Goal: Transaction & Acquisition: Purchase product/service

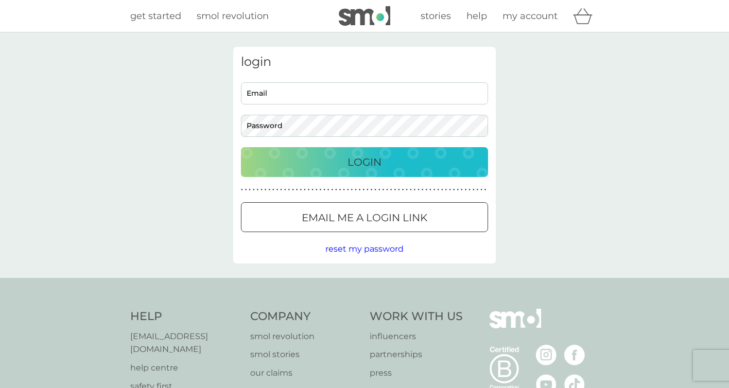
type input "hannah.purbrick@googlemail.com"
click at [380, 161] on p "Login" at bounding box center [364, 162] width 34 height 16
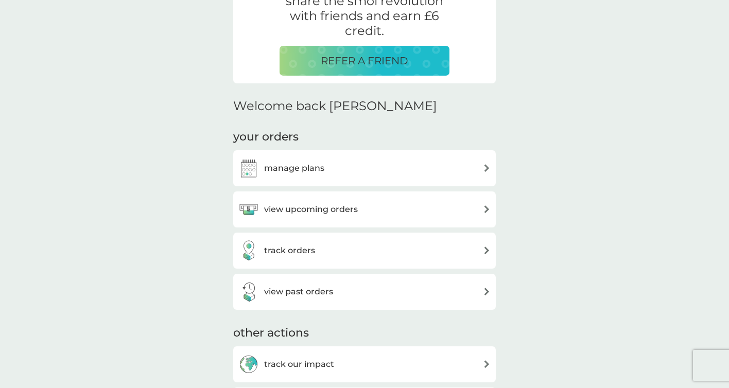
click at [416, 170] on div "manage plans" at bounding box center [364, 168] width 252 height 21
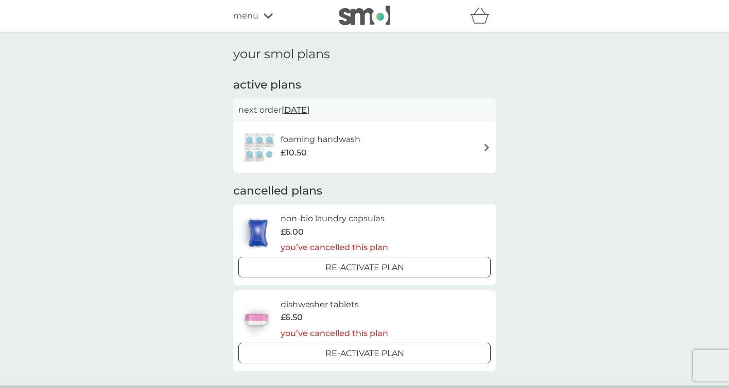
click at [431, 145] on div "foaming handwash £10.50" at bounding box center [364, 147] width 252 height 36
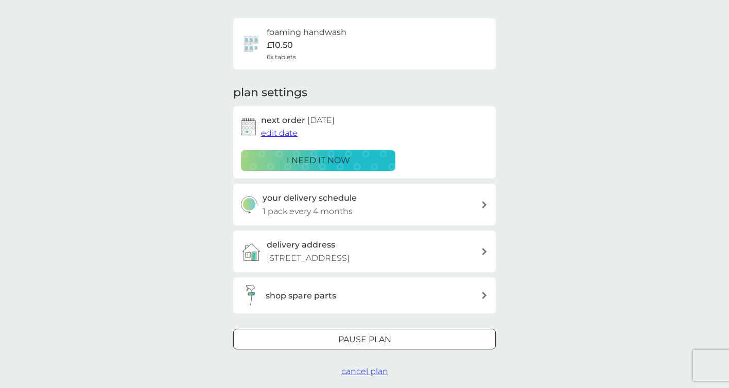
scroll to position [76, 0]
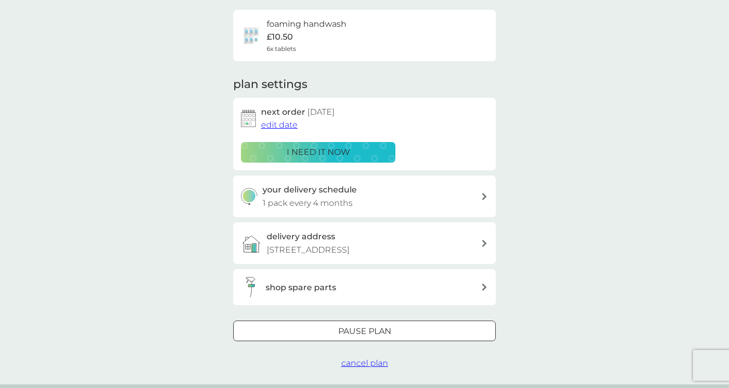
click at [354, 155] on div "i need it now" at bounding box center [318, 152] width 141 height 13
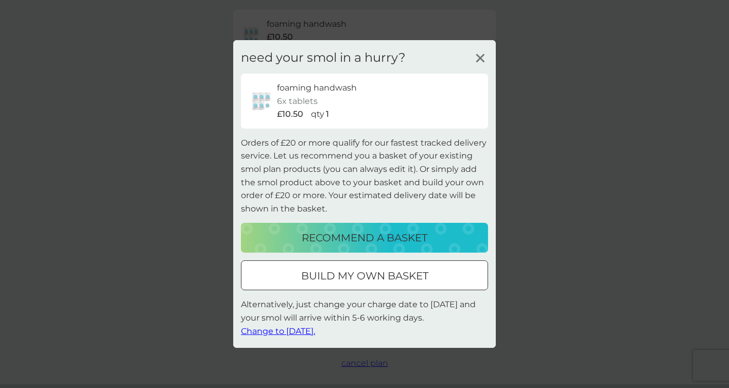
click at [404, 238] on p "recommend a basket" at bounding box center [365, 238] width 126 height 16
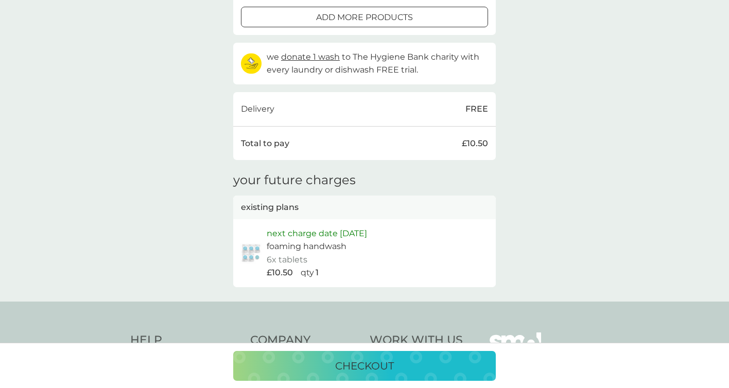
scroll to position [337, 0]
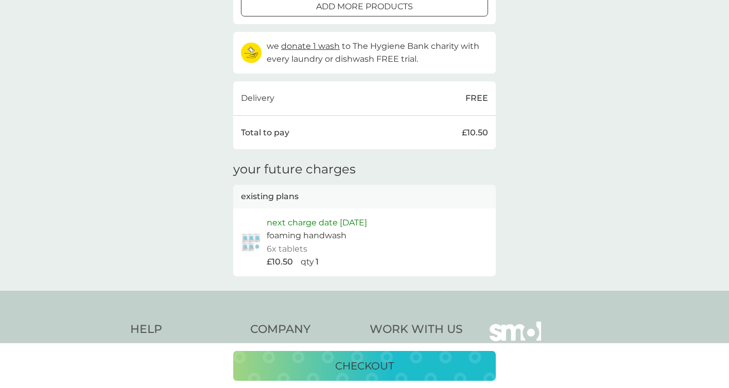
click at [378, 371] on p "checkout" at bounding box center [364, 366] width 59 height 16
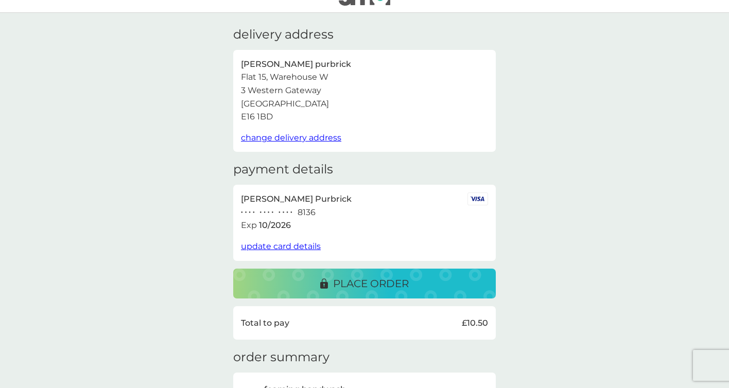
scroll to position [21, 0]
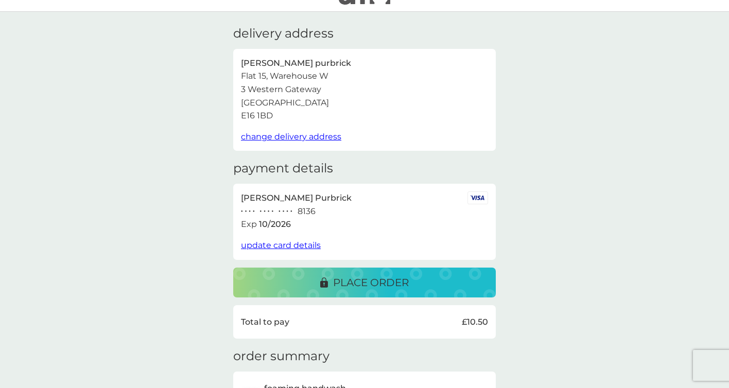
click at [413, 285] on div "place order" at bounding box center [364, 282] width 242 height 16
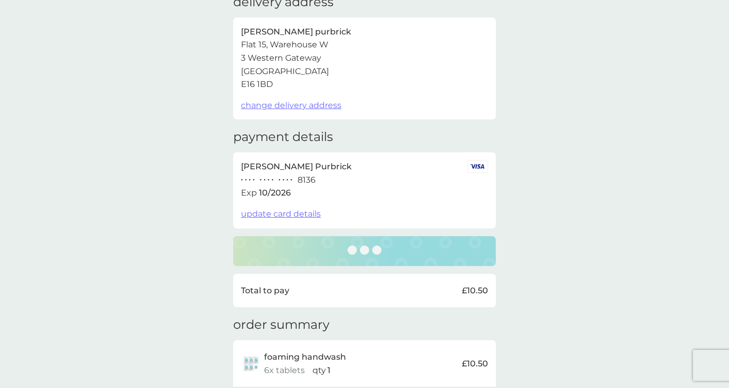
scroll to position [0, 0]
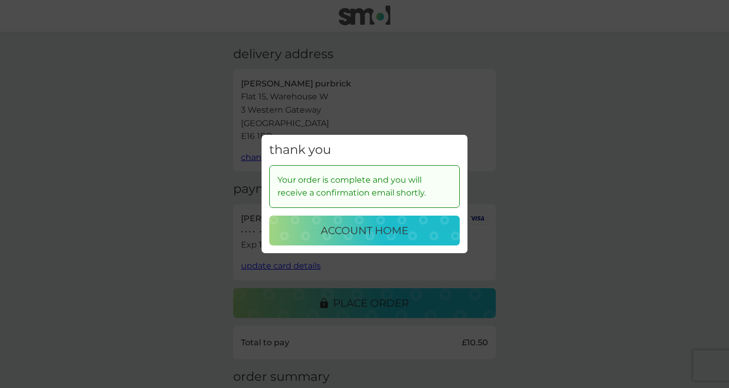
click at [416, 227] on div "account home" at bounding box center [364, 230] width 170 height 16
